Goal: Task Accomplishment & Management: Manage account settings

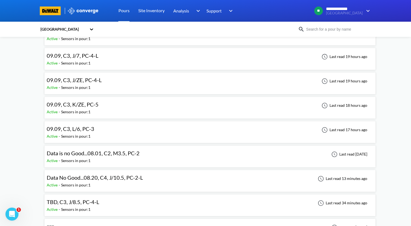
scroll to position [706, 0]
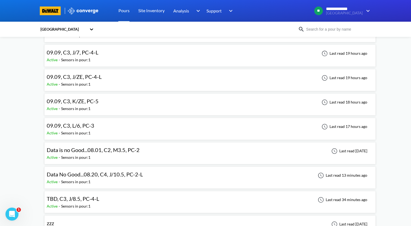
click at [102, 74] on div "09.09, C3, J/ZE, PC-4-L" at bounding box center [76, 77] width 58 height 8
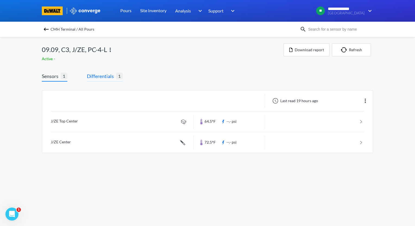
click at [105, 78] on span "Differentials" at bounding box center [101, 77] width 29 height 8
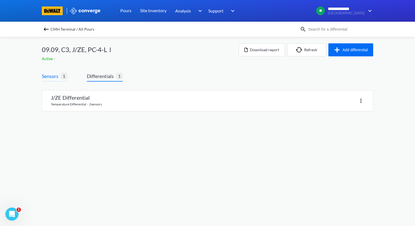
click at [55, 79] on span "Sensors" at bounding box center [51, 77] width 19 height 8
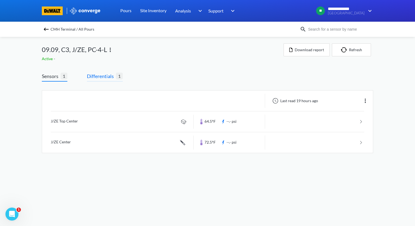
click at [102, 76] on span "Differentials" at bounding box center [101, 77] width 29 height 8
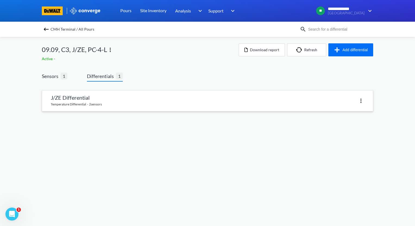
click at [103, 98] on link at bounding box center [207, 101] width 331 height 21
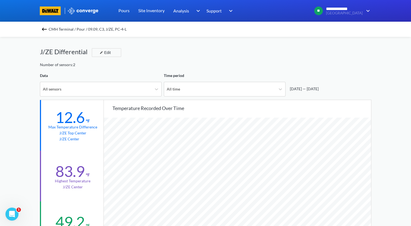
scroll to position [455, 411]
click at [45, 29] on img at bounding box center [44, 29] width 7 height 7
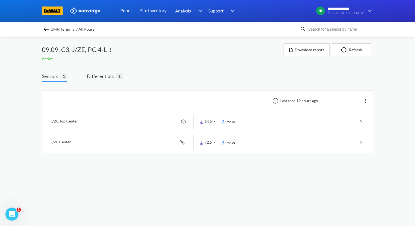
click at [46, 30] on img at bounding box center [46, 29] width 7 height 7
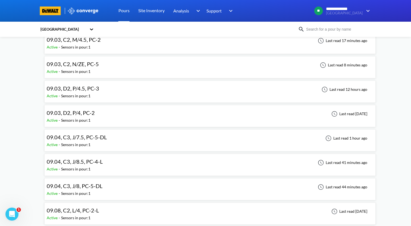
scroll to position [434, 0]
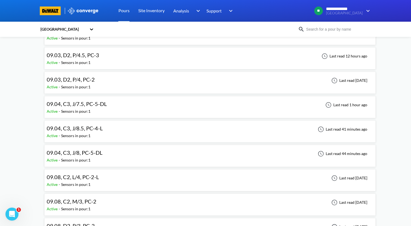
click at [106, 154] on div "09.04, C3, J/8, PC-5-DL Active - Sensors in pour: 1 Last read 44 minutes ago" at bounding box center [210, 155] width 326 height 17
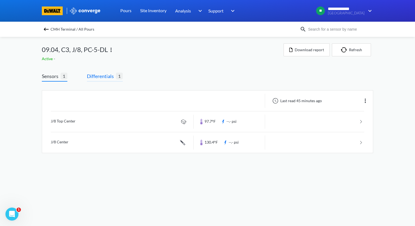
click at [102, 75] on span "Differentials" at bounding box center [101, 77] width 29 height 8
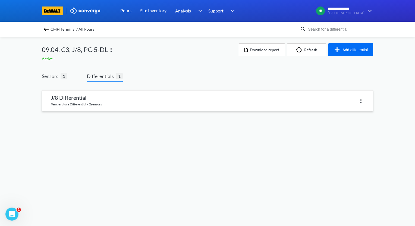
click at [96, 99] on link at bounding box center [207, 101] width 331 height 21
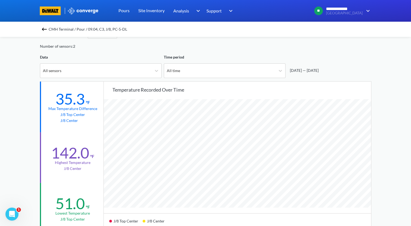
scroll to position [27, 0]
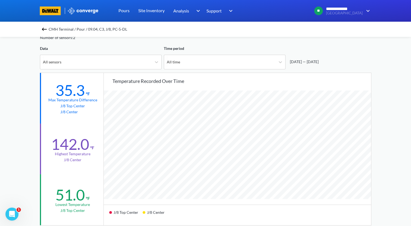
click at [46, 31] on img at bounding box center [44, 29] width 7 height 7
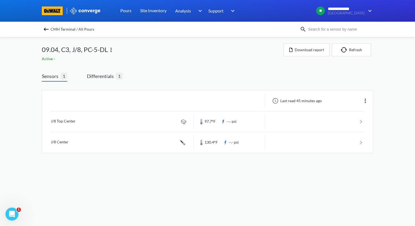
click at [47, 29] on img at bounding box center [46, 29] width 7 height 7
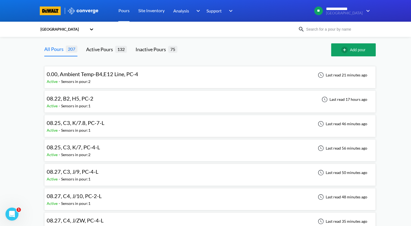
click at [153, 102] on div "08.22, B2, H5, PC-2 Active - Sensors in pour: 1 Last read 17 hours ago" at bounding box center [210, 101] width 326 height 17
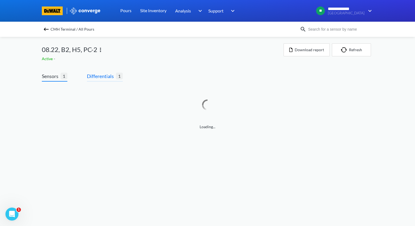
click at [99, 80] on span "Differentials 1" at bounding box center [105, 77] width 36 height 9
click at [104, 79] on span "Differentials" at bounding box center [101, 77] width 29 height 8
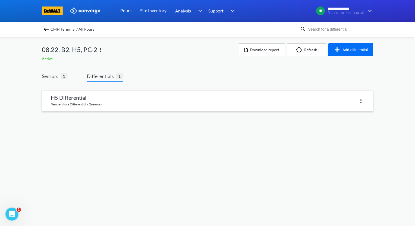
click at [99, 102] on link at bounding box center [207, 101] width 331 height 21
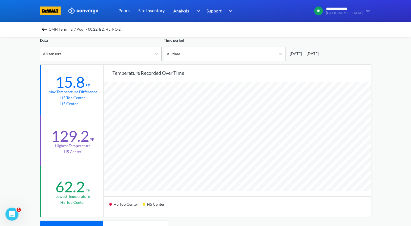
scroll to position [27, 0]
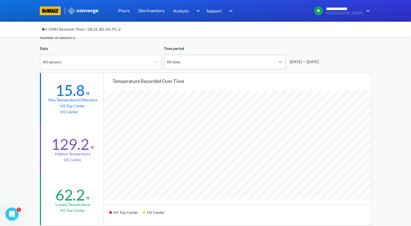
click at [283, 64] on div at bounding box center [280, 62] width 10 height 10
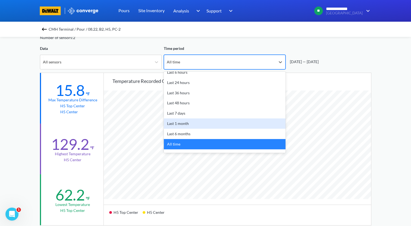
scroll to position [24, 0]
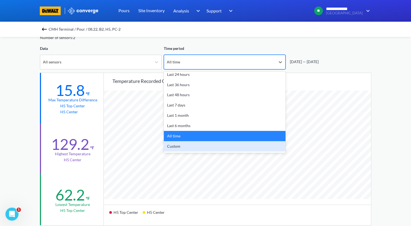
click at [231, 148] on div "Custom" at bounding box center [225, 146] width 122 height 10
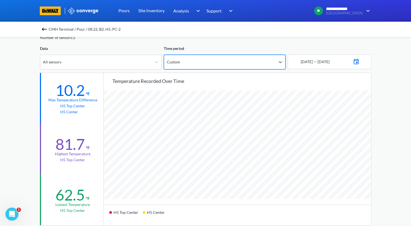
scroll to position [455, 411]
click at [359, 62] on img at bounding box center [356, 61] width 7 height 8
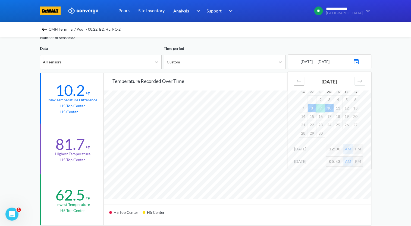
click at [301, 83] on icon "Move backward to switch to the previous month." at bounding box center [298, 81] width 5 height 5
click at [347, 125] on td "22" at bounding box center [346, 125] width 9 height 8
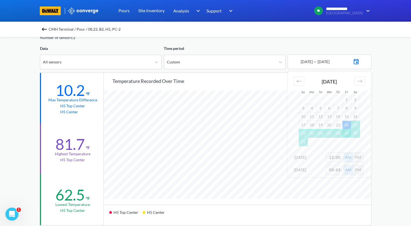
click at [348, 134] on td "29" at bounding box center [346, 133] width 9 height 8
drag, startPoint x: 340, startPoint y: 158, endPoint x: 319, endPoint y: 160, distance: 20.5
click at [319, 160] on div "[DATE] 12:00 AM PM" at bounding box center [330, 159] width 84 height 12
type input "2"
click at [393, 163] on div "**********" at bounding box center [205, 200] width 411 height 455
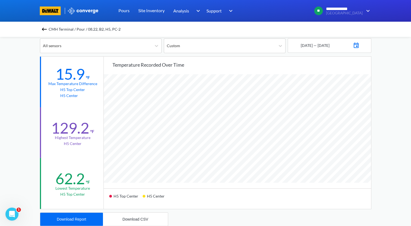
scroll to position [109, 0]
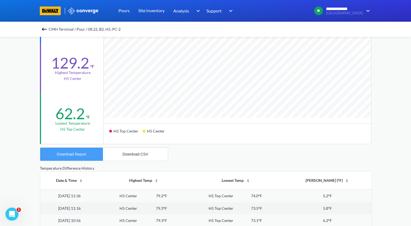
click at [84, 155] on div "Download Report" at bounding box center [71, 154] width 29 height 4
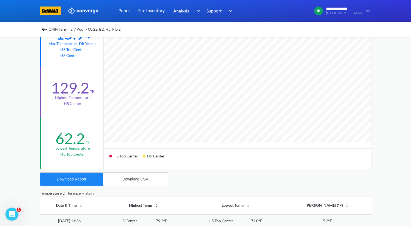
scroll to position [54, 0]
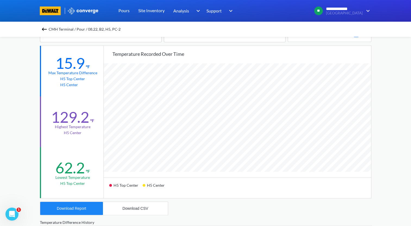
click at [46, 29] on img at bounding box center [44, 29] width 7 height 7
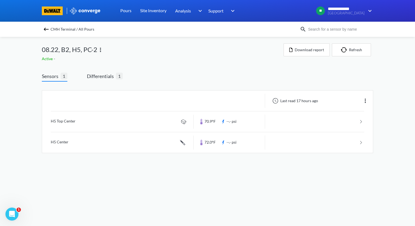
click at [102, 49] on img at bounding box center [100, 50] width 7 height 7
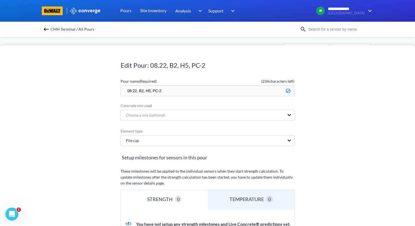
click at [123, 92] on input "08.22, B2, H5, PC-2" at bounding box center [208, 91] width 174 height 11
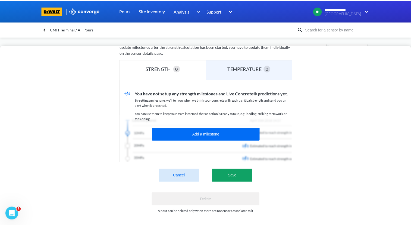
scroll to position [134, 0]
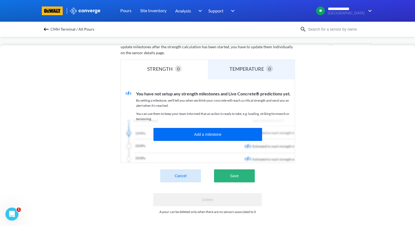
type input "zzz.08.22, B2, H5, PC-2"
click at [240, 172] on button "Save" at bounding box center [234, 176] width 41 height 13
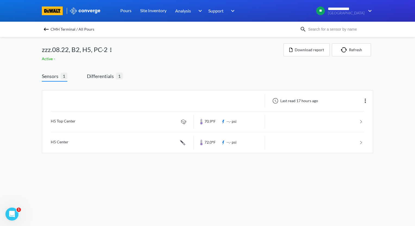
click at [43, 29] on img at bounding box center [46, 29] width 7 height 7
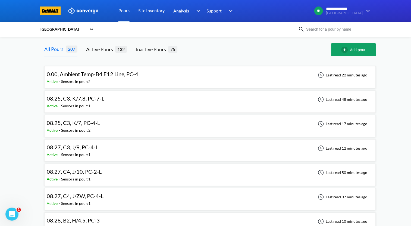
click at [130, 102] on div "08.25, C3, K/7.8, PC-7-L Active - Sensors in pour: 1 Last read 48 minutes ago" at bounding box center [210, 101] width 326 height 17
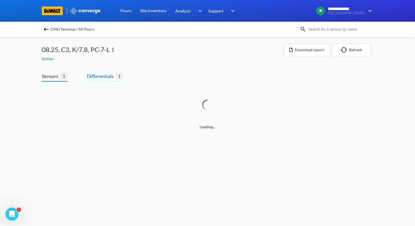
click at [112, 76] on span "Differentials" at bounding box center [101, 77] width 29 height 8
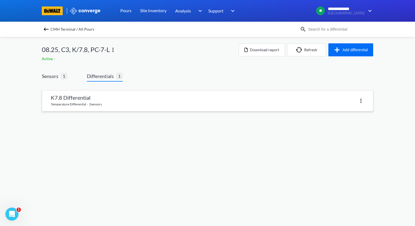
click at [110, 100] on link at bounding box center [207, 101] width 331 height 21
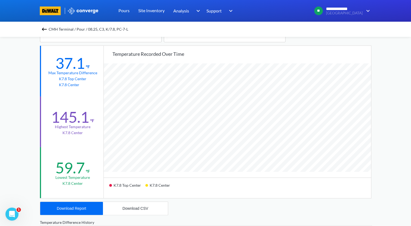
scroll to position [27, 0]
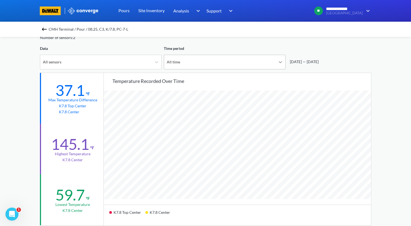
click at [281, 62] on icon at bounding box center [280, 61] width 5 height 5
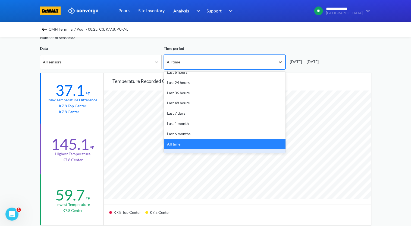
scroll to position [24, 0]
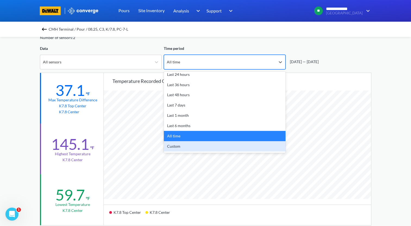
click at [225, 148] on div "Custom" at bounding box center [225, 146] width 122 height 10
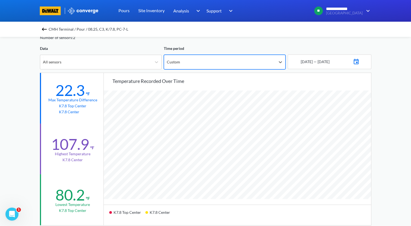
click at [359, 61] on img at bounding box center [356, 61] width 7 height 8
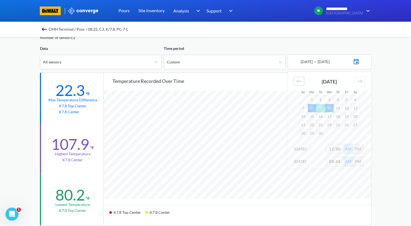
click at [299, 82] on icon "Move backward to switch to the previous month." at bounding box center [298, 81] width 5 height 5
click at [314, 133] on td "25" at bounding box center [311, 133] width 9 height 8
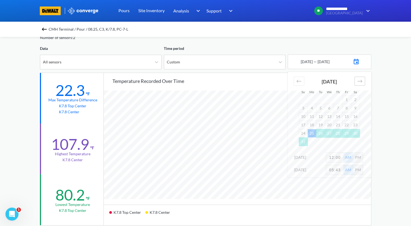
click at [362, 82] on icon "Move forward to switch to the next month." at bounding box center [359, 81] width 5 height 5
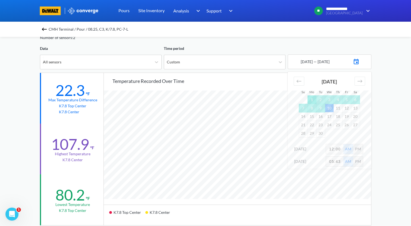
click at [312, 101] on td "1" at bounding box center [311, 100] width 9 height 8
drag, startPoint x: 341, startPoint y: 149, endPoint x: 315, endPoint y: 150, distance: 26.1
click at [315, 150] on div "[DATE] 12:00 AM PM" at bounding box center [330, 150] width 84 height 12
type input "2"
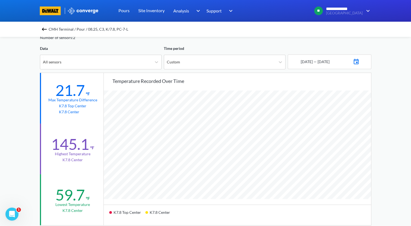
click at [359, 62] on img at bounding box center [356, 61] width 7 height 8
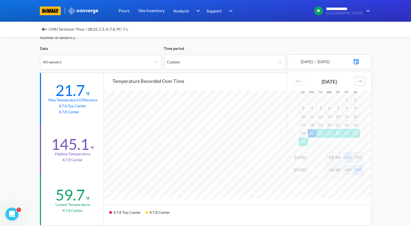
click at [361, 84] on div "Move forward to switch to the next month." at bounding box center [359, 81] width 11 height 9
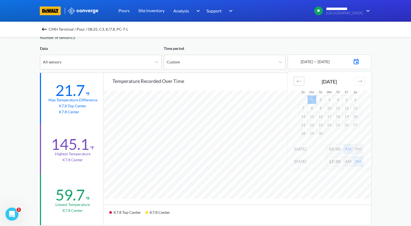
click at [301, 84] on div "Move backward to switch to the previous month." at bounding box center [299, 81] width 11 height 9
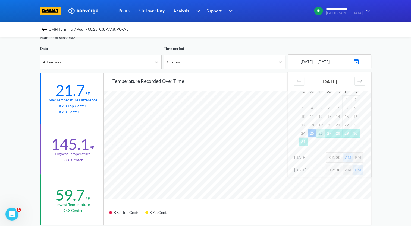
click at [312, 133] on td "25" at bounding box center [311, 133] width 9 height 8
click at [361, 81] on icon "Move forward to switch to the next month." at bounding box center [359, 81] width 5 height 5
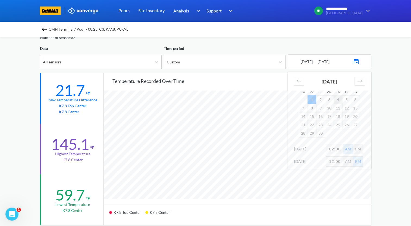
click at [337, 99] on td "4" at bounding box center [337, 100] width 9 height 8
click at [391, 128] on div "**********" at bounding box center [205, 200] width 411 height 455
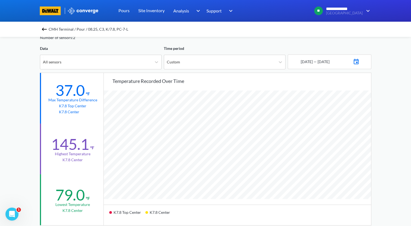
click at [359, 62] on img at bounding box center [356, 61] width 7 height 8
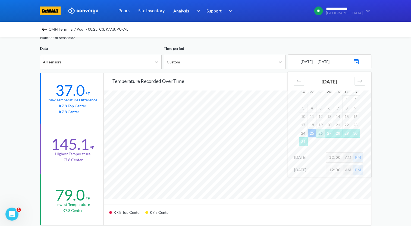
click at [312, 133] on td "25" at bounding box center [311, 133] width 9 height 8
click at [362, 81] on div "Move forward to switch to the next month." at bounding box center [359, 81] width 11 height 9
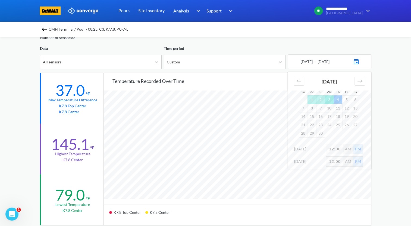
click at [330, 100] on td "3" at bounding box center [329, 100] width 9 height 8
click at [386, 131] on div "**********" at bounding box center [205, 200] width 411 height 455
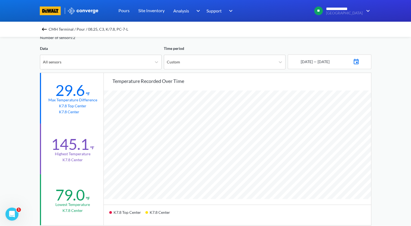
click at [359, 63] on img at bounding box center [356, 61] width 7 height 8
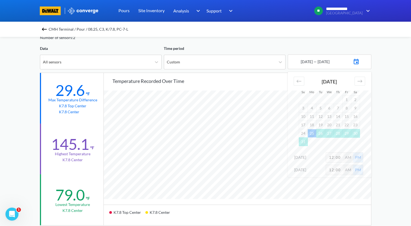
drag, startPoint x: 340, startPoint y: 156, endPoint x: 315, endPoint y: 158, distance: 25.1
click at [315, 158] on div "[DATE] 12:00 AM PM" at bounding box center [330, 159] width 84 height 12
type input "2"
click at [350, 159] on div "AM" at bounding box center [348, 158] width 10 height 10
click at [396, 144] on div "**********" at bounding box center [205, 200] width 411 height 455
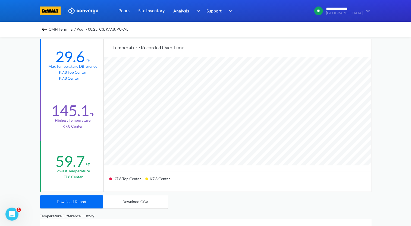
scroll to position [109, 0]
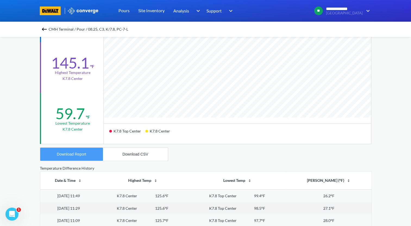
click at [77, 154] on div "Download Report" at bounding box center [71, 154] width 29 height 4
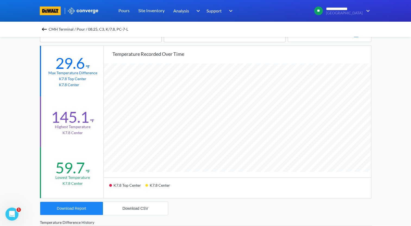
click at [45, 29] on img at bounding box center [44, 29] width 7 height 7
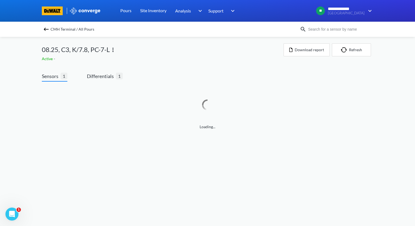
click at [114, 52] on img at bounding box center [113, 50] width 7 height 7
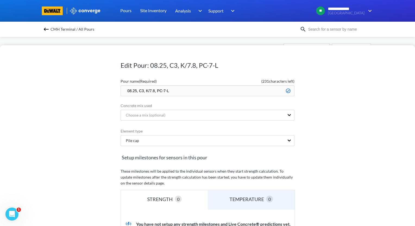
click at [125, 90] on input "08.25, C3, K/7.8, PC-7-L" at bounding box center [208, 91] width 174 height 11
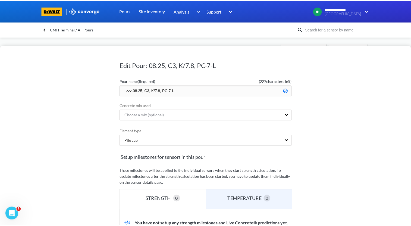
scroll to position [109, 0]
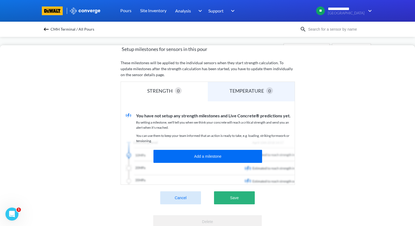
type input "zzz.08.25, C3, K/7.8, PC-7-L"
click at [229, 195] on button "Save" at bounding box center [234, 198] width 41 height 13
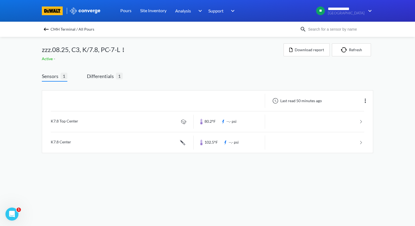
click at [47, 28] on img at bounding box center [46, 29] width 7 height 7
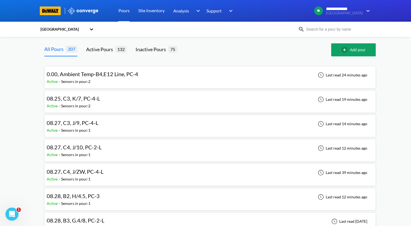
click at [108, 100] on div "08.25, C3, K/7, PC-4-L Active - Sensors in pour: 2 Last read 19 minutes ago" at bounding box center [210, 101] width 326 height 17
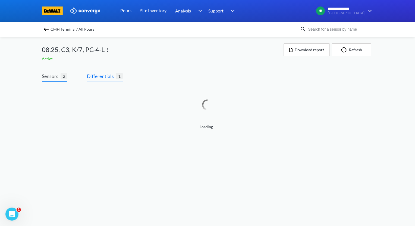
click at [103, 79] on span "Differentials" at bounding box center [101, 77] width 29 height 8
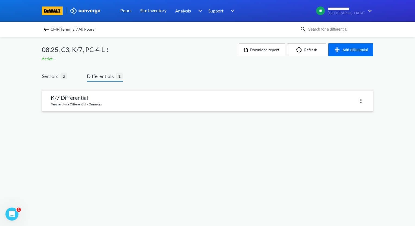
click at [110, 99] on link at bounding box center [207, 101] width 331 height 21
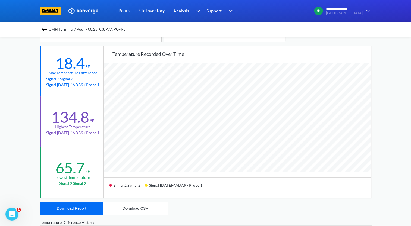
scroll to position [27, 0]
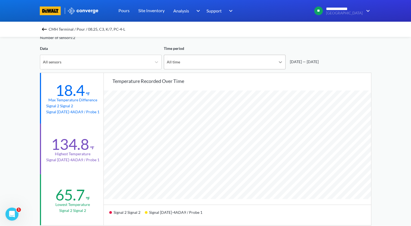
click at [282, 64] on icon at bounding box center [280, 61] width 5 height 5
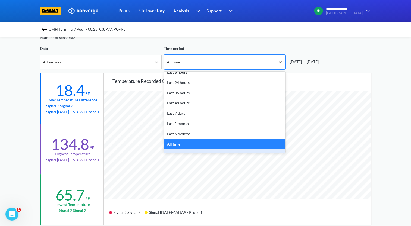
scroll to position [24, 0]
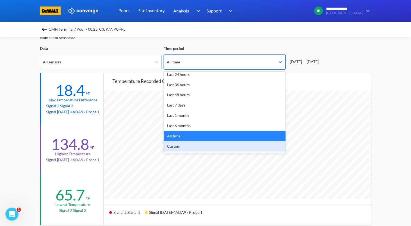
click at [257, 146] on div "Custom" at bounding box center [225, 146] width 122 height 10
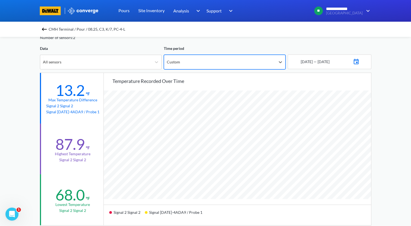
click at [359, 64] on img at bounding box center [356, 61] width 7 height 8
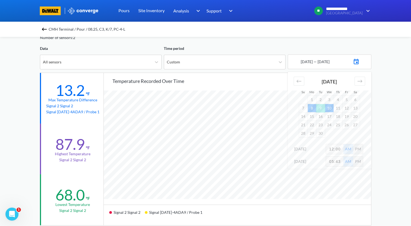
scroll to position [455, 411]
click at [301, 81] on div "Move backward to switch to the previous month." at bounding box center [299, 81] width 11 height 9
click at [310, 136] on td "25" at bounding box center [311, 133] width 9 height 8
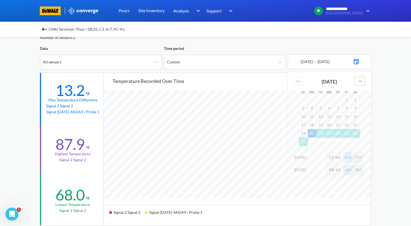
click at [363, 84] on div "Move forward to switch to the next month." at bounding box center [359, 81] width 11 height 9
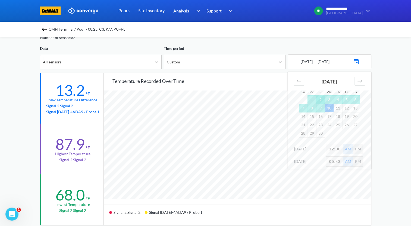
click at [320, 99] on td "2" at bounding box center [320, 100] width 9 height 8
drag, startPoint x: 341, startPoint y: 151, endPoint x: 324, endPoint y: 154, distance: 17.5
click at [324, 154] on div "[DATE] 12:00 AM PM" at bounding box center [330, 150] width 84 height 12
type input "2"
click at [389, 141] on div "**********" at bounding box center [205, 200] width 411 height 455
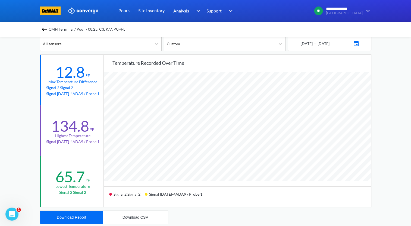
scroll to position [54, 0]
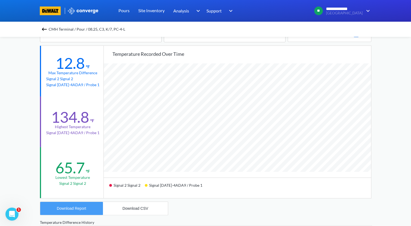
click at [90, 209] on button "Download Report" at bounding box center [71, 208] width 63 height 13
click at [45, 29] on img at bounding box center [44, 29] width 7 height 7
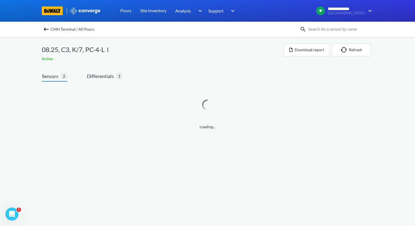
click at [109, 51] on img at bounding box center [108, 50] width 7 height 7
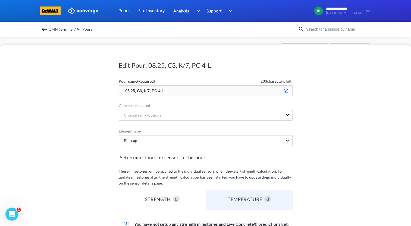
click at [125, 90] on input "08.25, C3, K/7, PC-4-L" at bounding box center [206, 91] width 174 height 11
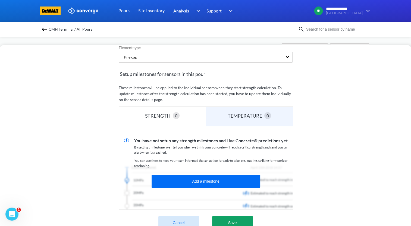
scroll to position [134, 0]
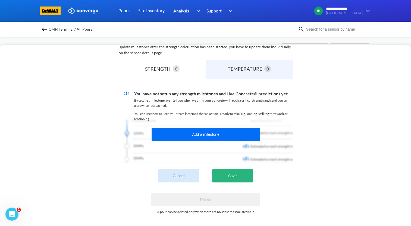
type input "zzz.08.25, C3, K/7, PC-4-L"
click at [244, 173] on button "Save" at bounding box center [232, 176] width 41 height 13
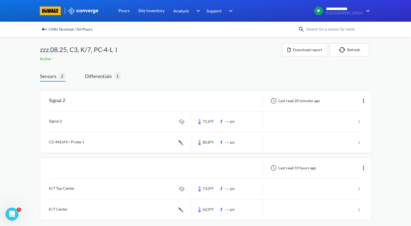
click at [46, 29] on img at bounding box center [44, 29] width 7 height 7
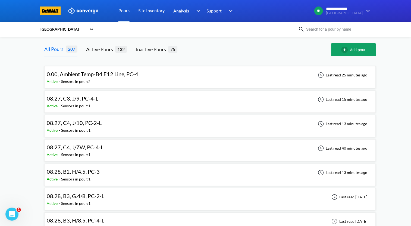
click at [146, 102] on div "08.27, C3, J/9, PC-4-L Active - Sensors in pour: 1 Last read 15 minutes ago" at bounding box center [210, 101] width 326 height 17
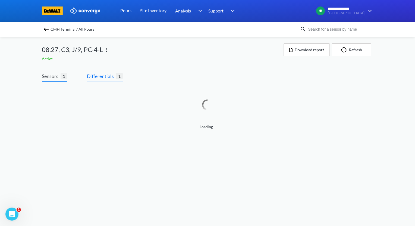
click at [109, 75] on span "Differentials" at bounding box center [101, 77] width 29 height 8
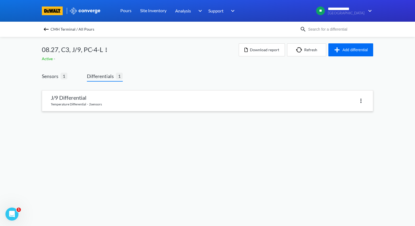
click at [110, 100] on link at bounding box center [207, 101] width 331 height 21
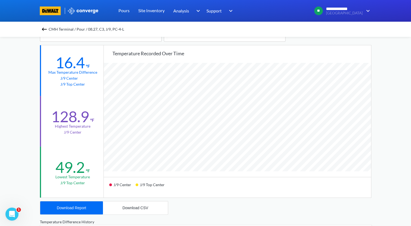
scroll to position [54, 0]
click at [87, 213] on button "Download Report" at bounding box center [71, 208] width 63 height 13
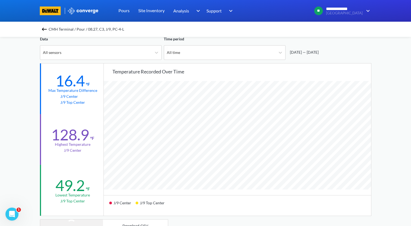
scroll to position [27, 0]
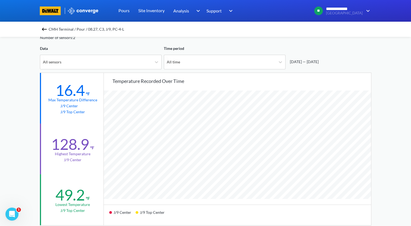
click at [47, 30] on img at bounding box center [44, 29] width 7 height 7
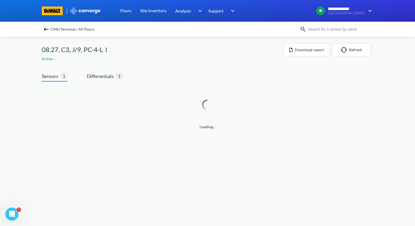
click at [106, 51] on img at bounding box center [106, 50] width 7 height 7
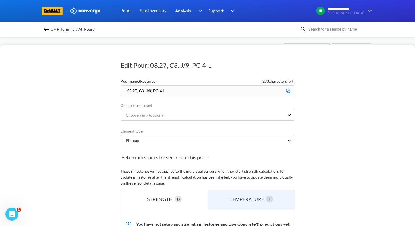
click at [124, 91] on input "08.27, C3, J/9, PC-4-L" at bounding box center [208, 91] width 174 height 11
type input "zzz.08.27, C3, J/9, PC-4-L"
click at [68, 109] on div "Edit Pour: 08.27, C3, J/9, PC-4-L Pour name (Required) ( 229 characters left) z…" at bounding box center [207, 135] width 415 height 181
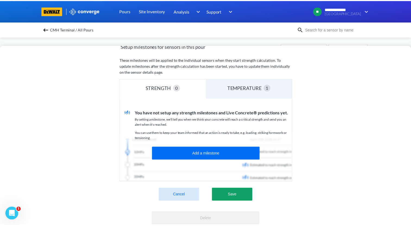
scroll to position [134, 0]
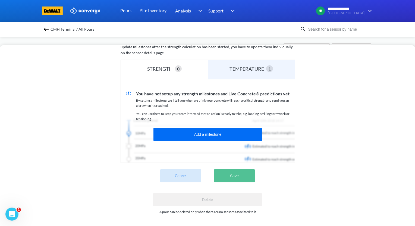
click at [247, 175] on button "Save" at bounding box center [234, 176] width 41 height 13
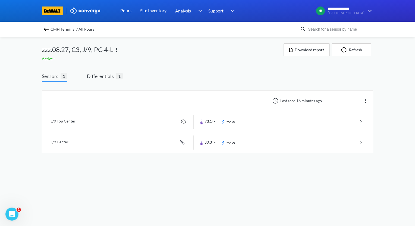
click at [46, 30] on img at bounding box center [46, 29] width 7 height 7
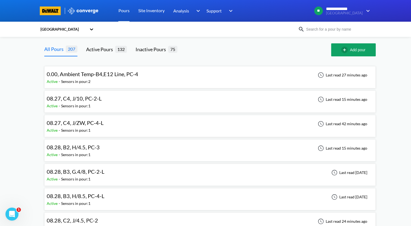
click at [162, 103] on div "08.27, C4, J/10, PC-2-L Active - Sensors in pour: 1 Last read 15 minutes ago" at bounding box center [210, 101] width 326 height 17
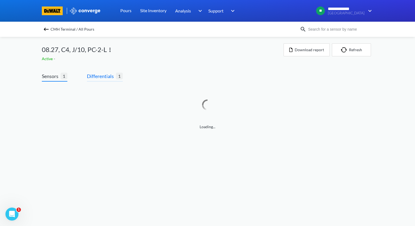
click at [106, 74] on span "Differentials" at bounding box center [101, 77] width 29 height 8
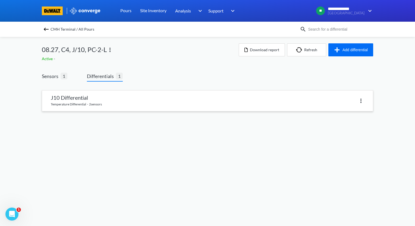
click at [108, 98] on link at bounding box center [207, 101] width 331 height 21
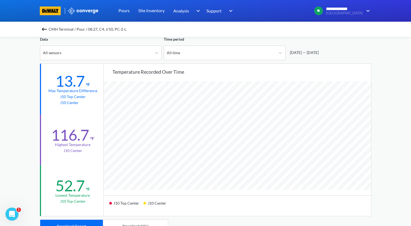
scroll to position [27, 0]
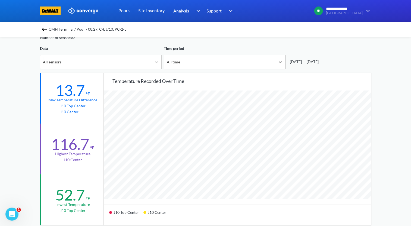
click at [279, 64] on icon at bounding box center [280, 61] width 5 height 5
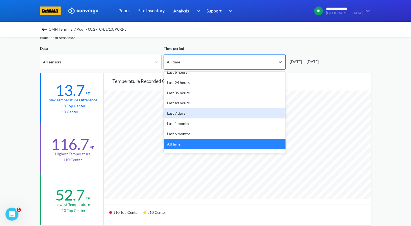
scroll to position [24, 0]
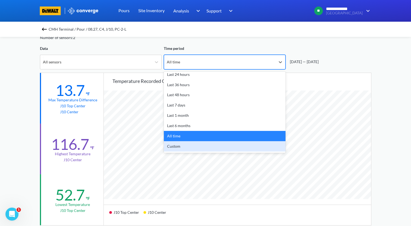
click at [214, 145] on div "Custom" at bounding box center [225, 146] width 122 height 10
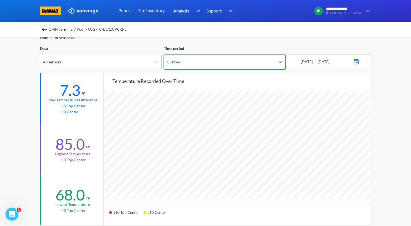
scroll to position [455, 411]
click at [359, 65] on div at bounding box center [356, 61] width 7 height 9
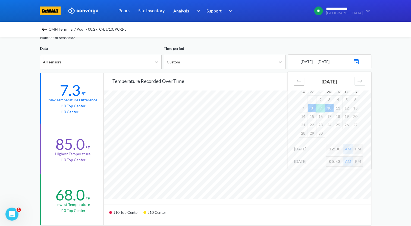
click at [296, 79] on icon "Move backward to switch to the previous month." at bounding box center [298, 81] width 5 height 5
click at [329, 134] on td "27" at bounding box center [329, 133] width 9 height 8
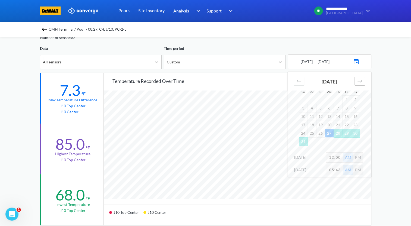
click at [360, 82] on icon "Move forward to switch to the next month." at bounding box center [359, 81] width 5 height 5
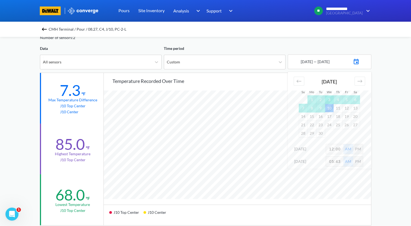
click at [329, 100] on td "3" at bounding box center [329, 100] width 9 height 8
drag, startPoint x: 341, startPoint y: 149, endPoint x: 314, endPoint y: 152, distance: 27.0
click at [314, 152] on div "[DATE] 12:00 AM PM" at bounding box center [330, 150] width 84 height 12
type input "2"
click at [387, 144] on div "**********" at bounding box center [205, 200] width 411 height 455
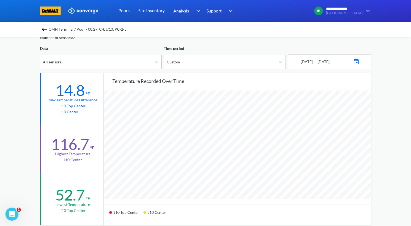
scroll to position [81, 0]
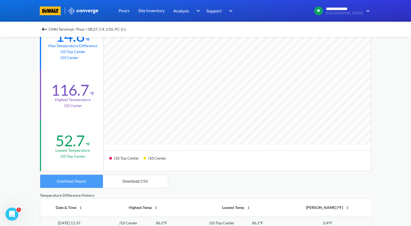
click at [80, 180] on div "Download Report" at bounding box center [71, 182] width 29 height 4
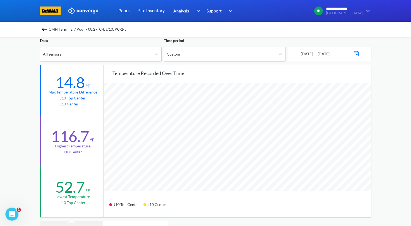
scroll to position [27, 0]
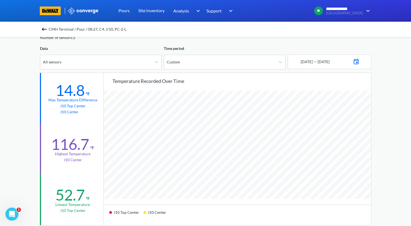
click at [45, 32] on img at bounding box center [44, 29] width 7 height 7
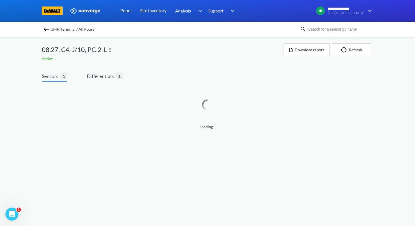
click at [111, 51] on img at bounding box center [110, 50] width 7 height 7
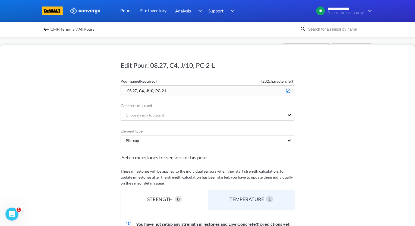
click at [124, 90] on input "08.27, C4, J/10, PC-2-L" at bounding box center [208, 91] width 174 height 11
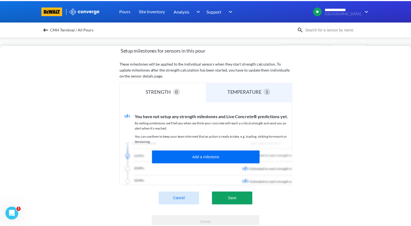
scroll to position [109, 0]
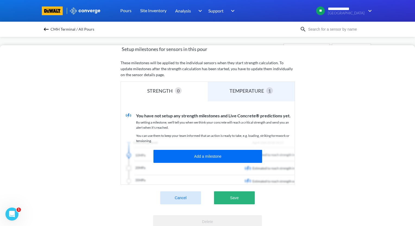
type input "zzz.08.27, C4, J/10, PC-2-L"
click at [242, 201] on button "Save" at bounding box center [234, 198] width 41 height 13
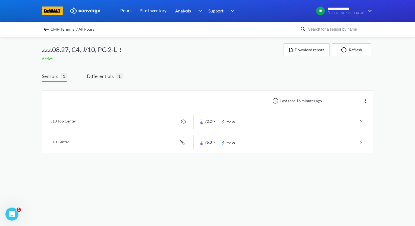
click at [46, 30] on img at bounding box center [46, 29] width 7 height 7
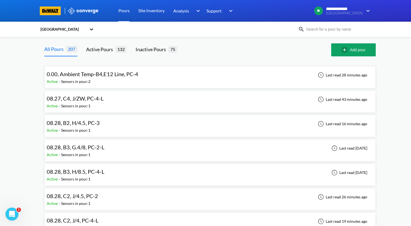
click at [185, 105] on div "08.27, C4, J/ZW, PC-4-L Active - Sensors in pour: 1 Last read 43 minutes ago" at bounding box center [210, 101] width 326 height 17
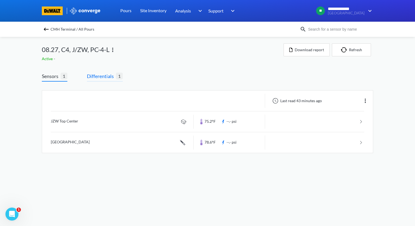
click at [103, 77] on span "Differentials" at bounding box center [101, 77] width 29 height 8
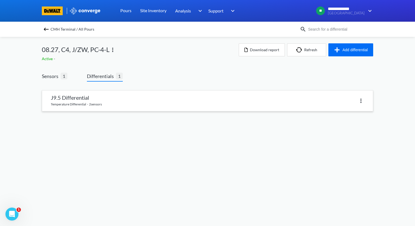
click at [109, 101] on link at bounding box center [207, 101] width 331 height 21
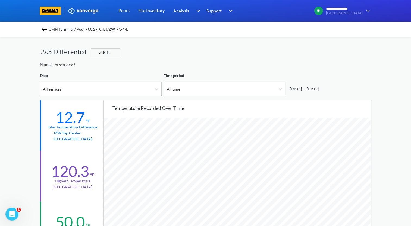
scroll to position [455, 411]
click at [111, 53] on button "Edit" at bounding box center [105, 52] width 29 height 9
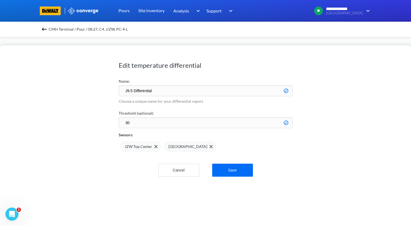
click at [132, 92] on input "J9.5 Differential" at bounding box center [206, 91] width 174 height 11
type input "J/ZW Differential"
click at [231, 166] on button "Save" at bounding box center [232, 170] width 41 height 13
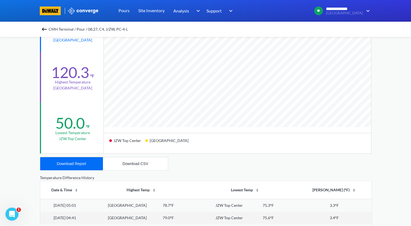
scroll to position [109, 0]
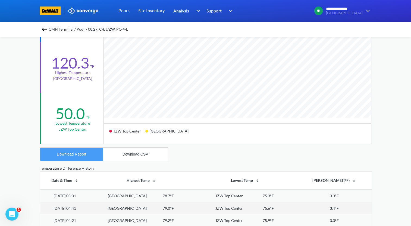
click at [87, 154] on button "Download Report" at bounding box center [71, 154] width 63 height 13
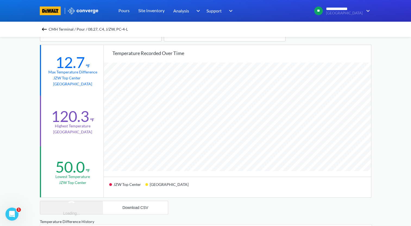
scroll to position [54, 0]
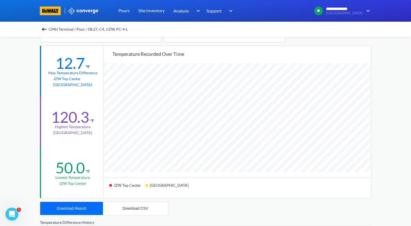
click at [45, 28] on img at bounding box center [44, 29] width 7 height 7
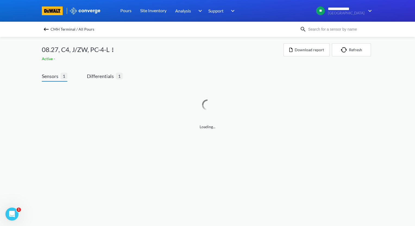
click at [114, 51] on img at bounding box center [112, 50] width 7 height 7
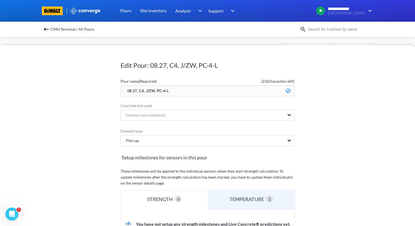
click at [124, 92] on input "08.27, C4, J/ZW, PC-4-L" at bounding box center [208, 91] width 174 height 11
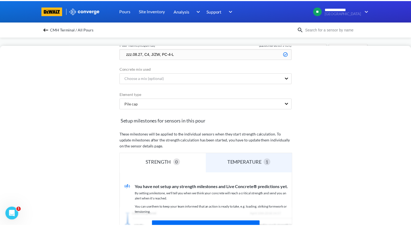
scroll to position [109, 0]
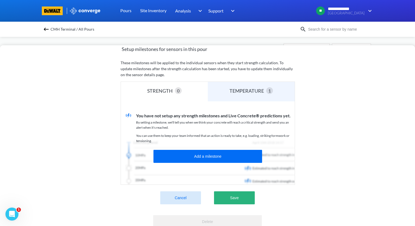
type input "zzz.08.27, C4, J/ZW, PC-4-L"
click at [249, 199] on button "Save" at bounding box center [234, 198] width 41 height 13
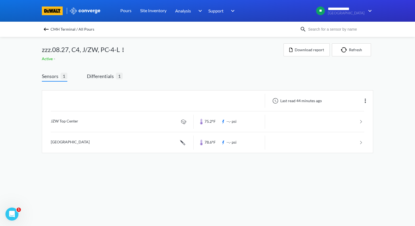
click at [45, 28] on img at bounding box center [46, 29] width 7 height 7
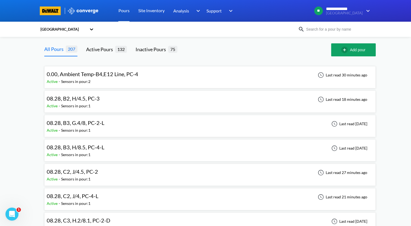
click at [144, 103] on div "08.28, B2, H/4.5, PC-3 Active - Sensors in pour: 1 Last read 18 minutes ago" at bounding box center [210, 101] width 326 height 17
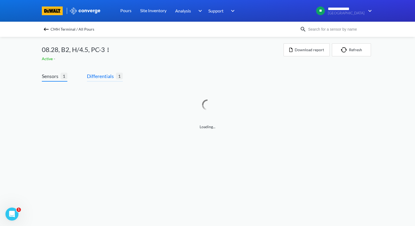
click at [109, 77] on span "Differentials" at bounding box center [101, 77] width 29 height 8
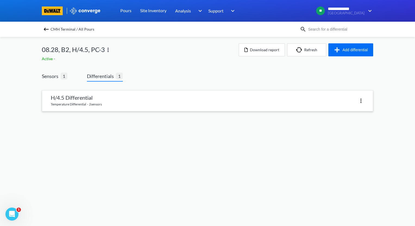
click at [111, 102] on link at bounding box center [207, 101] width 331 height 21
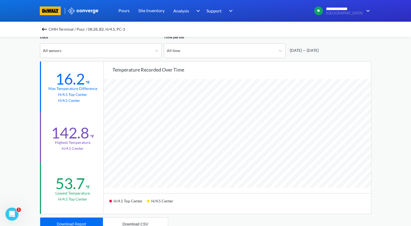
scroll to position [109, 0]
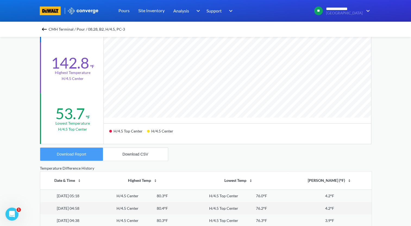
click at [87, 156] on button "Download Report" at bounding box center [71, 154] width 63 height 13
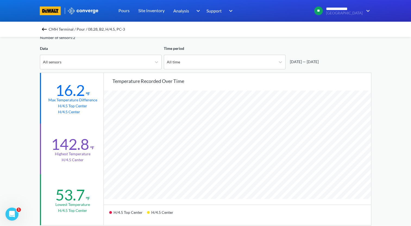
click at [46, 30] on img at bounding box center [44, 29] width 7 height 7
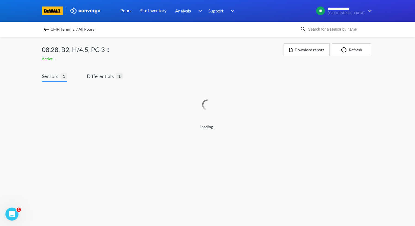
click at [110, 51] on img at bounding box center [108, 50] width 7 height 7
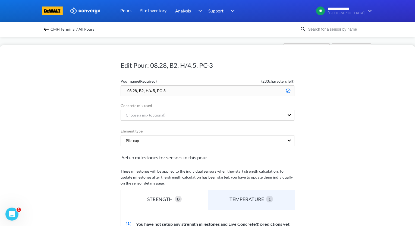
click at [124, 90] on input "08.28, B2, H/4.5, PC-3" at bounding box center [208, 91] width 174 height 11
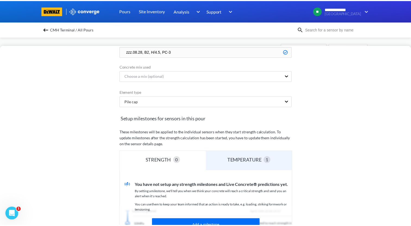
scroll to position [109, 0]
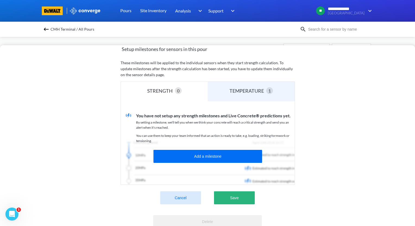
type input "zzz.08.28, B2, H/4.5, PC-3"
click at [238, 198] on button "Save" at bounding box center [234, 198] width 41 height 13
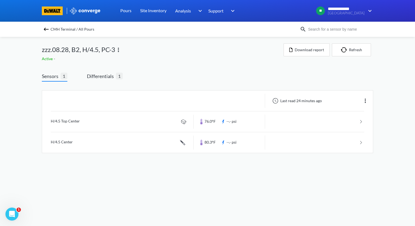
click at [47, 28] on img at bounding box center [46, 29] width 7 height 7
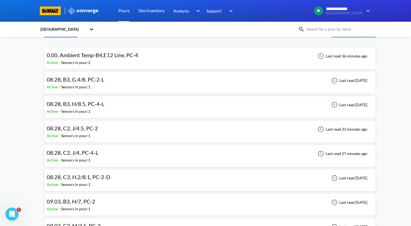
scroll to position [27, 0]
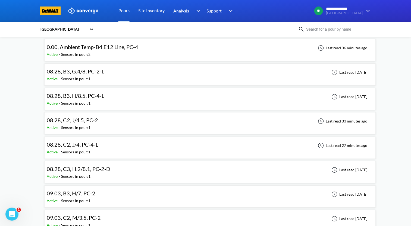
click at [150, 124] on div "08.28, C2, J/4.5, PC-2 Active - Sensors in pour: 1 Last read 33 minutes ago" at bounding box center [210, 123] width 326 height 17
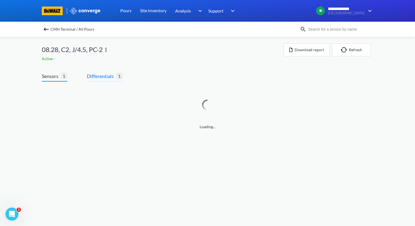
click at [94, 74] on span "Differentials" at bounding box center [101, 77] width 29 height 8
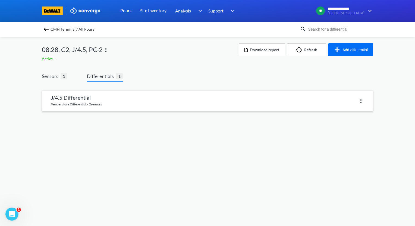
click at [106, 96] on link at bounding box center [207, 101] width 331 height 21
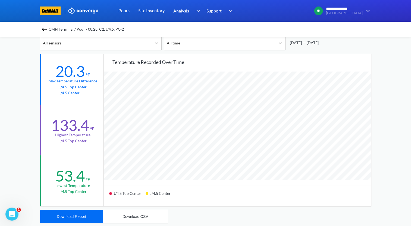
scroll to position [54, 0]
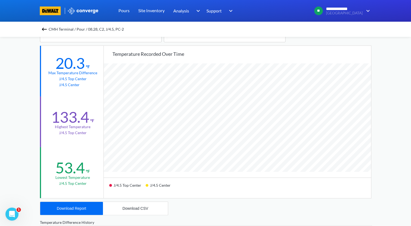
click at [46, 30] on img at bounding box center [44, 29] width 7 height 7
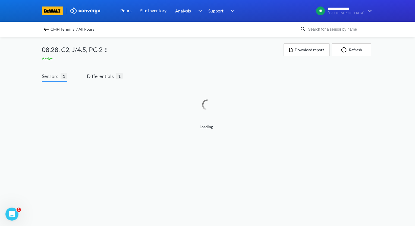
click at [46, 29] on img at bounding box center [46, 29] width 7 height 7
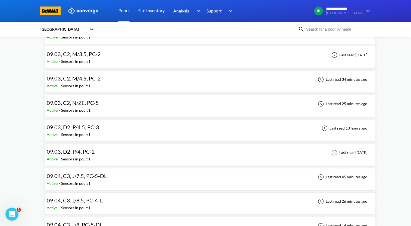
scroll to position [244, 0]
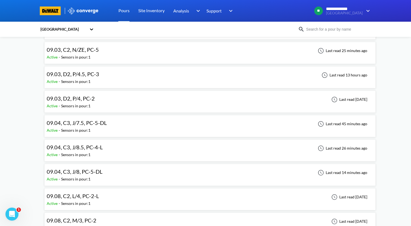
click at [118, 78] on div "09.03, D2, P/4.5, PC-3 Active - Sensors in pour: 1 Last read 13 hours ago" at bounding box center [210, 77] width 326 height 17
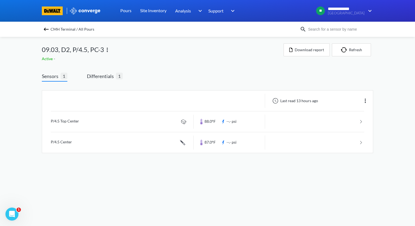
click at [107, 52] on img at bounding box center [107, 50] width 7 height 7
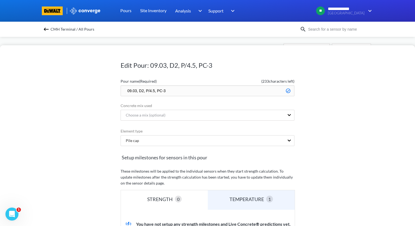
click at [153, 91] on input "09.03, D2, P/4.5, PC-3" at bounding box center [208, 91] width 174 height 11
click at [146, 92] on input "09.03, D2, P/7, PC-3" at bounding box center [208, 91] width 174 height 11
click at [134, 91] on input "09.03, D2, N/7, PC-3" at bounding box center [208, 91] width 174 height 11
click at [141, 89] on input "09.10, D2, N/7, PC-3" at bounding box center [208, 91] width 174 height 11
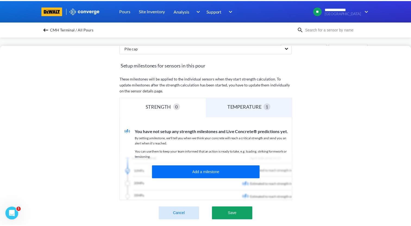
scroll to position [134, 0]
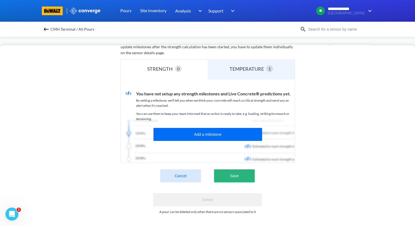
type input "09.10, C3, N/7, PC-3"
click at [243, 175] on button "Save" at bounding box center [234, 176] width 41 height 13
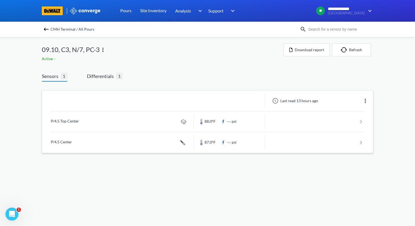
click at [366, 103] on img at bounding box center [365, 101] width 7 height 7
click at [357, 102] on div "Edit" at bounding box center [351, 101] width 35 height 10
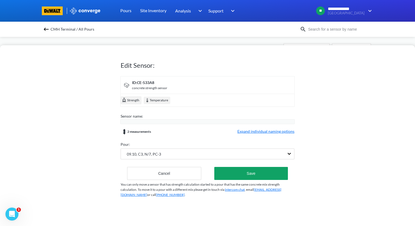
click at [258, 133] on span "Expand individual naming options" at bounding box center [265, 132] width 57 height 7
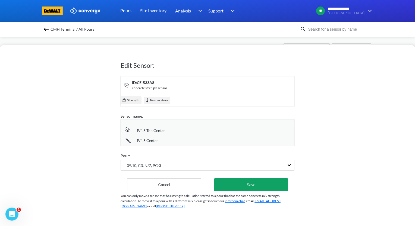
click at [143, 131] on span "P/4.5 Top Center" at bounding box center [151, 131] width 28 height 6
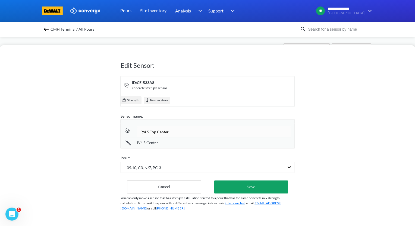
drag, startPoint x: 147, startPoint y: 132, endPoint x: 116, endPoint y: 131, distance: 31.0
click at [116, 133] on div "Edit Sensor: ID: CE-533A8 concrete strength sensor Strength Temperature Sensor …" at bounding box center [207, 135] width 415 height 181
click at [141, 133] on input "n/7 Top Center" at bounding box center [214, 132] width 154 height 11
type input "N/7 Top Center"
click at [143, 144] on div "P/4.5 Center" at bounding box center [207, 142] width 167 height 10
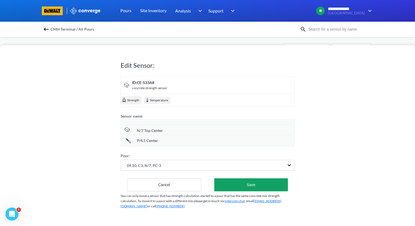
click at [143, 141] on span "P/4.5 Center" at bounding box center [147, 141] width 21 height 6
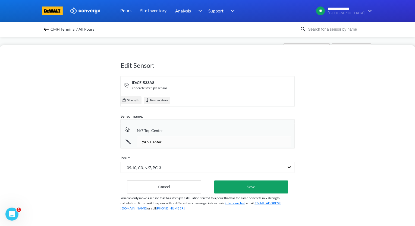
click at [146, 143] on input "P/4.5 Center" at bounding box center [214, 142] width 154 height 11
type input "N/7 Center"
click at [252, 185] on button "Save" at bounding box center [251, 187] width 74 height 13
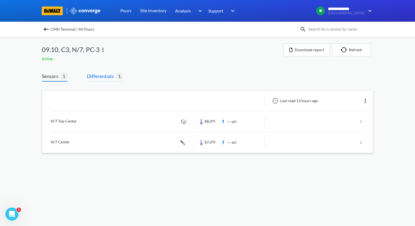
click at [104, 80] on span "Differentials 1" at bounding box center [105, 77] width 36 height 9
click at [101, 73] on span "Differentials" at bounding box center [101, 77] width 29 height 8
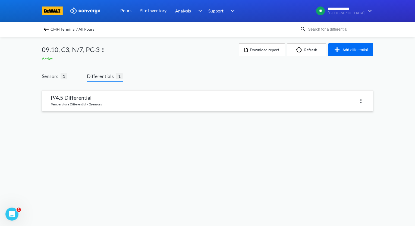
click at [361, 102] on img at bounding box center [361, 101] width 7 height 7
click at [182, 104] on link at bounding box center [207, 101] width 331 height 21
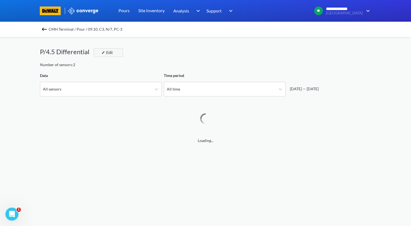
click at [110, 53] on div "Edit" at bounding box center [106, 52] width 14 height 7
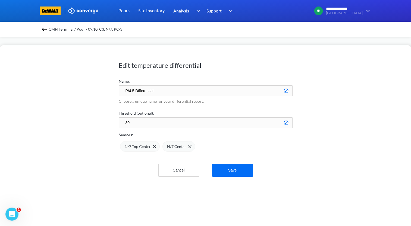
scroll to position [455, 411]
drag, startPoint x: 134, startPoint y: 90, endPoint x: 118, endPoint y: 92, distance: 16.4
click at [118, 92] on div "Edit temperature differential Name: P/4.5 Differential Choose a unique name for…" at bounding box center [205, 135] width 411 height 181
type input "N/7 Differential"
click at [240, 169] on button "Save" at bounding box center [232, 170] width 41 height 13
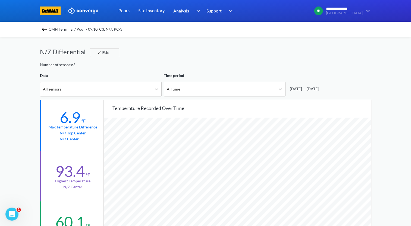
click at [46, 29] on img at bounding box center [44, 29] width 7 height 7
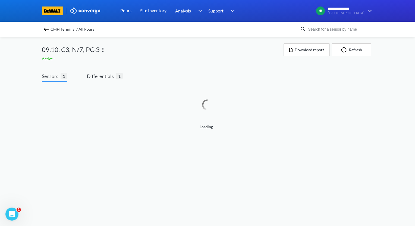
click at [46, 29] on img at bounding box center [46, 29] width 7 height 7
